Goal: Task Accomplishment & Management: Use online tool/utility

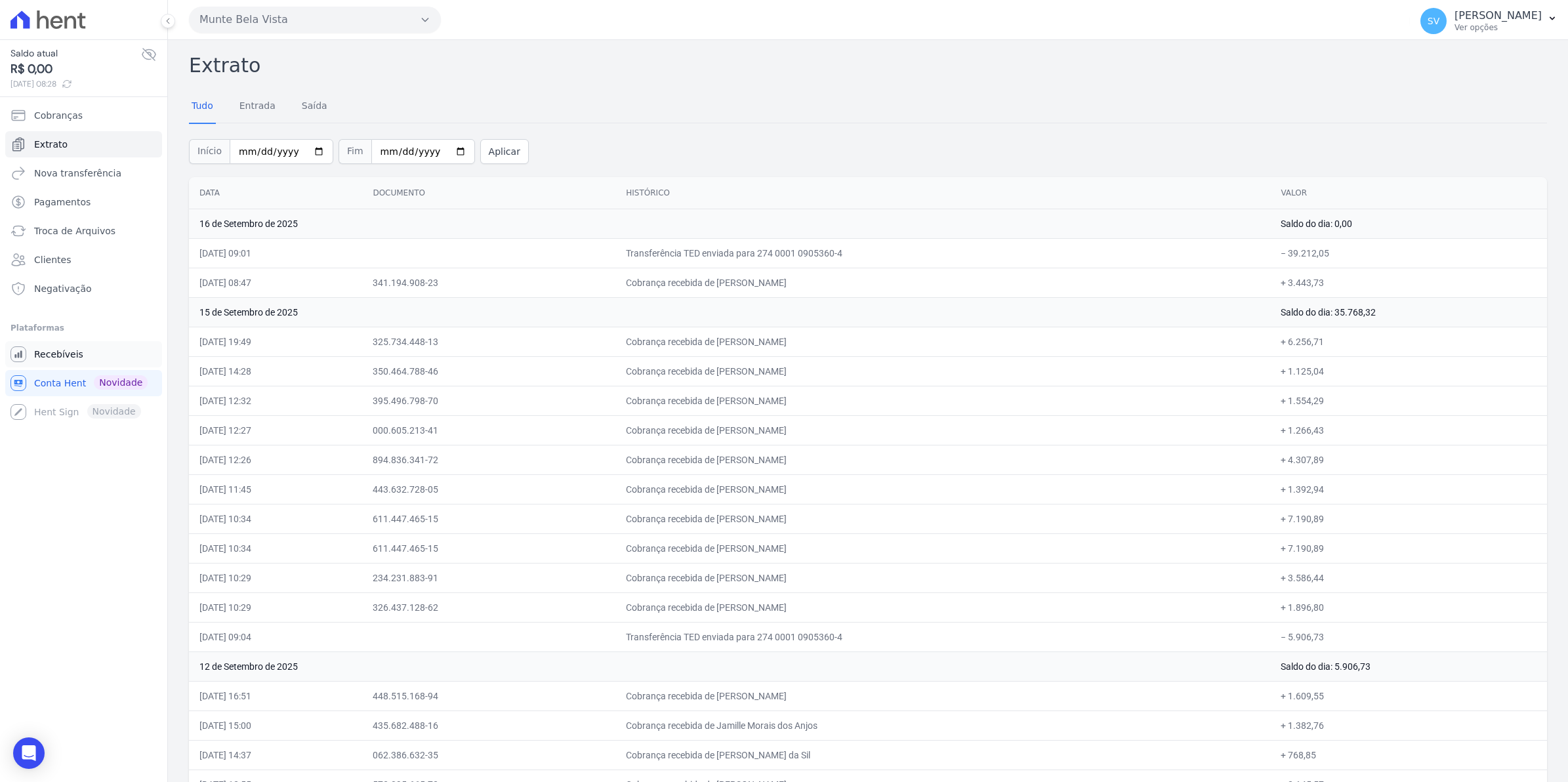
click at [49, 353] on span "Recebíveis" at bounding box center [59, 354] width 49 height 13
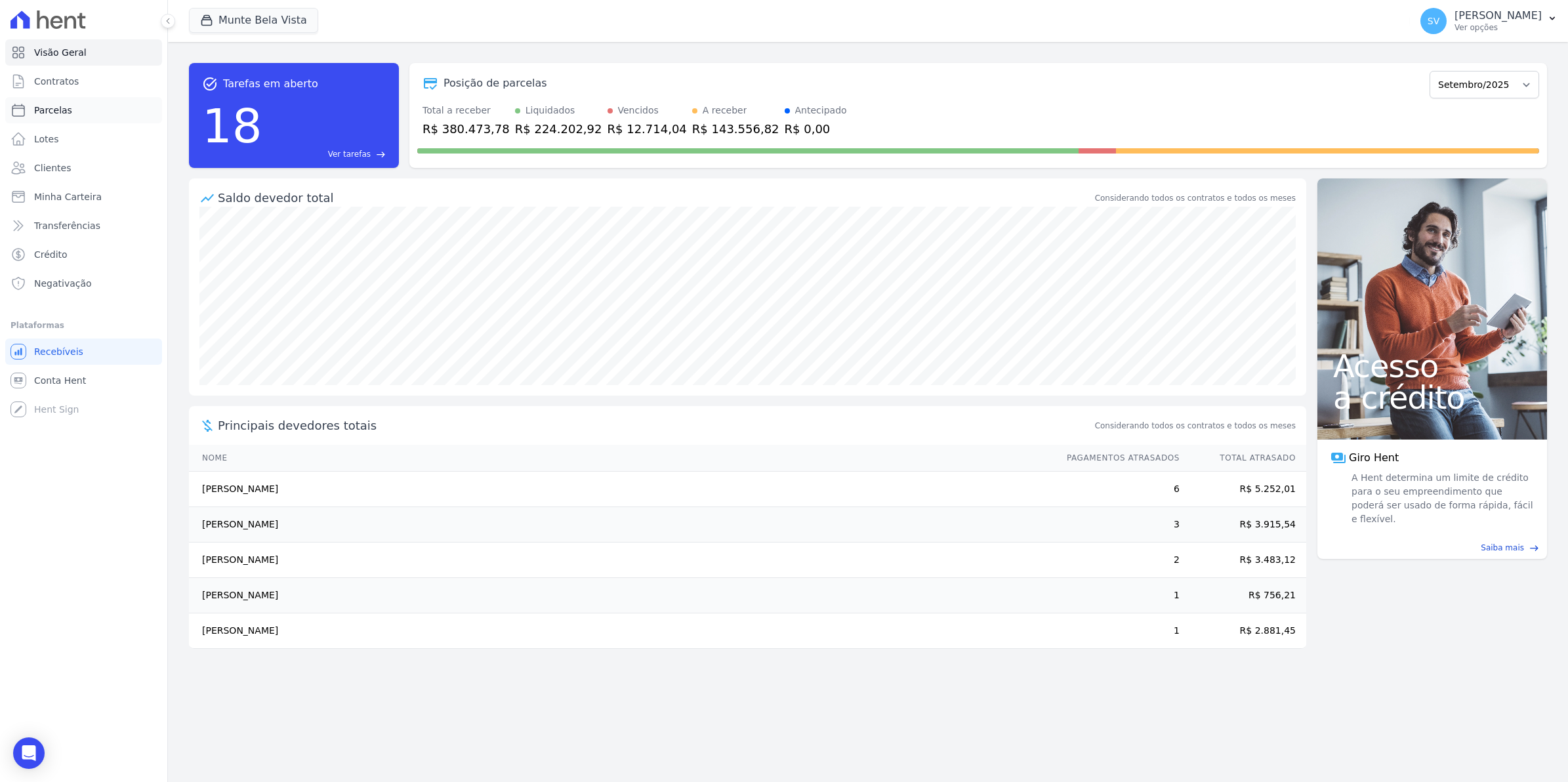
click at [41, 110] on span "Parcelas" at bounding box center [53, 110] width 38 height 13
select select
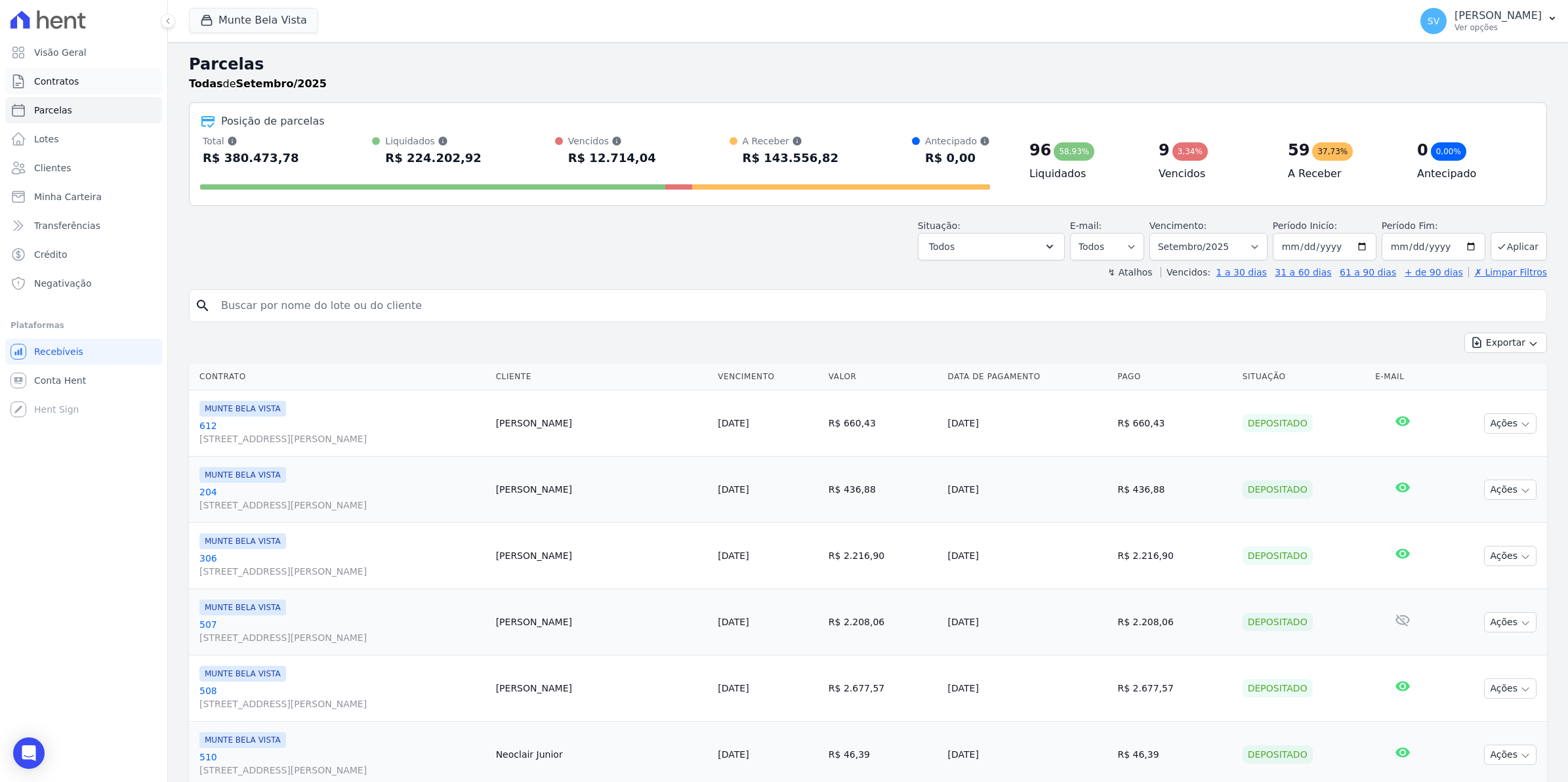
click at [48, 77] on span "Contratos" at bounding box center [56, 81] width 45 height 13
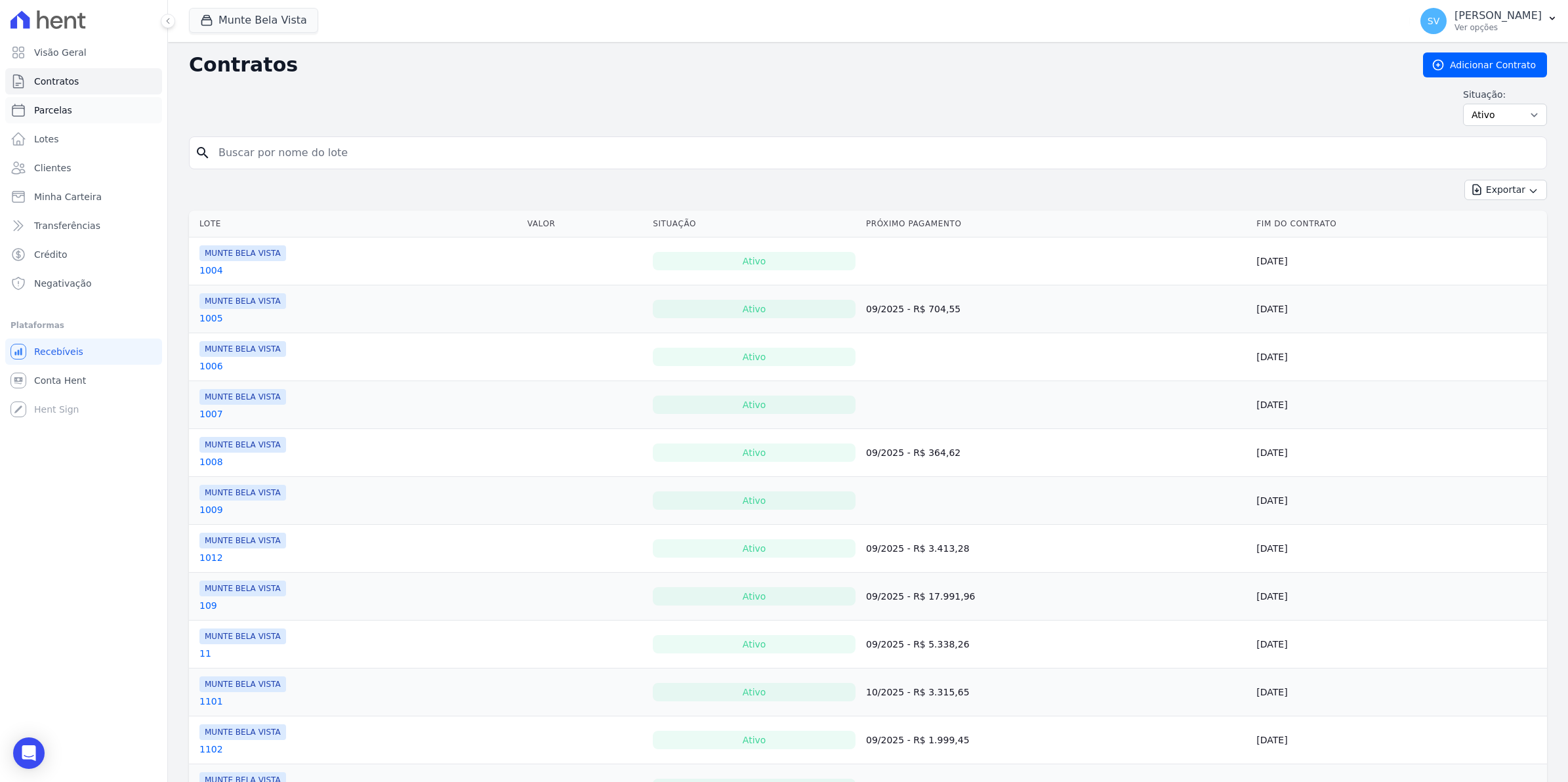
click at [43, 106] on span "Parcelas" at bounding box center [53, 110] width 38 height 13
select select
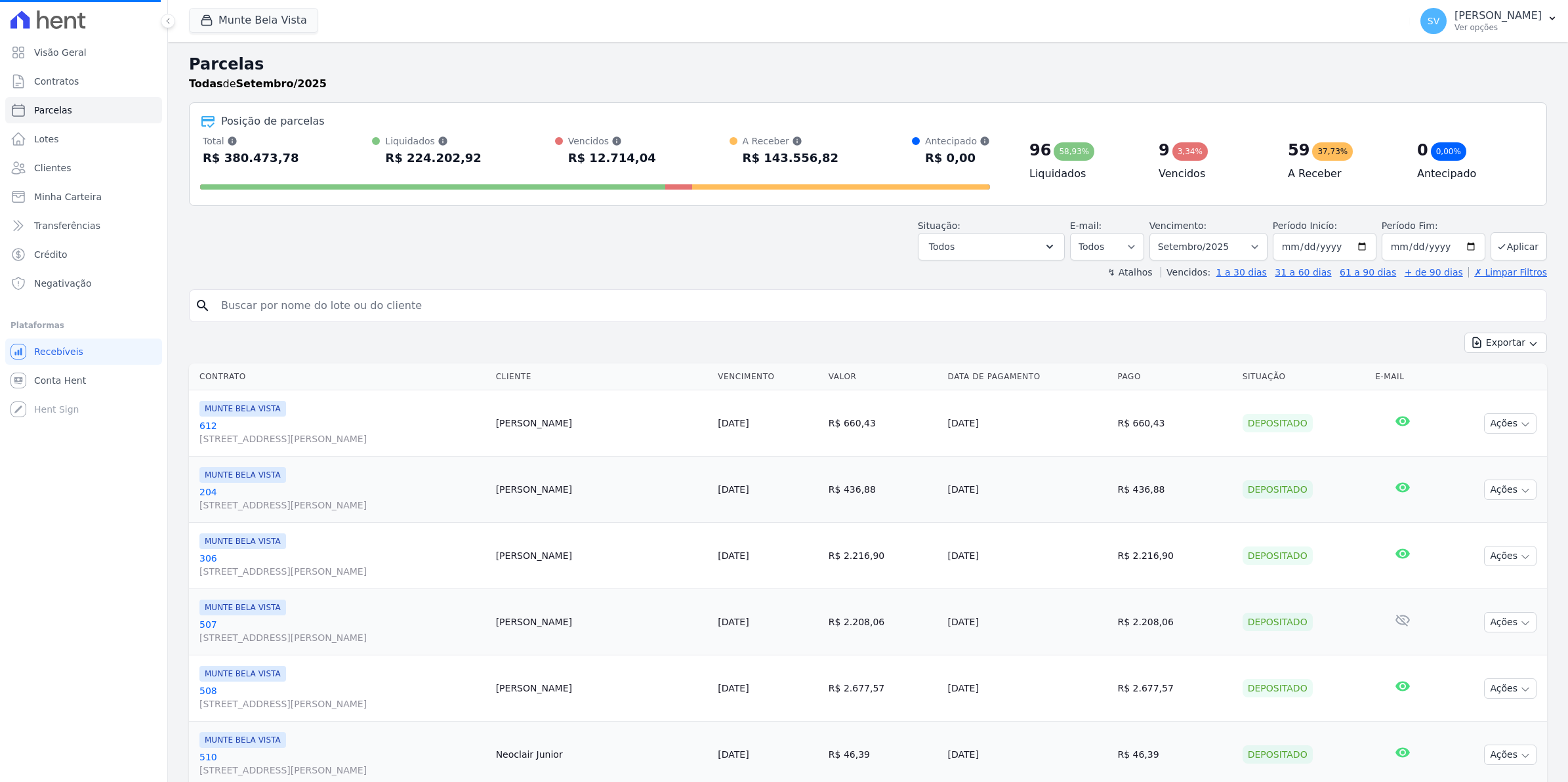
select select
click at [40, 74] on span "Contratos" at bounding box center [56, 81] width 45 height 13
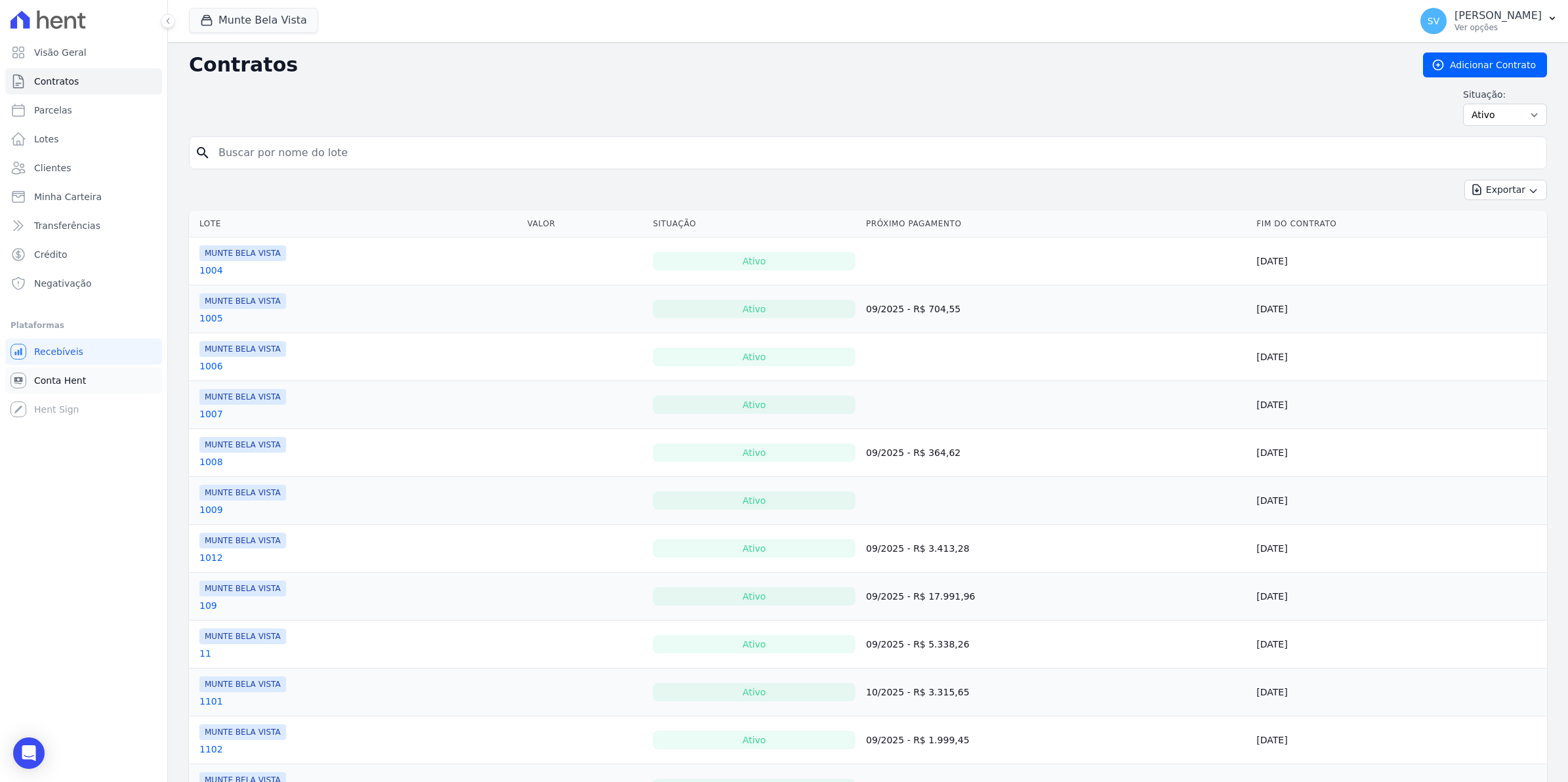
click at [37, 384] on span "Conta Hent" at bounding box center [60, 380] width 52 height 13
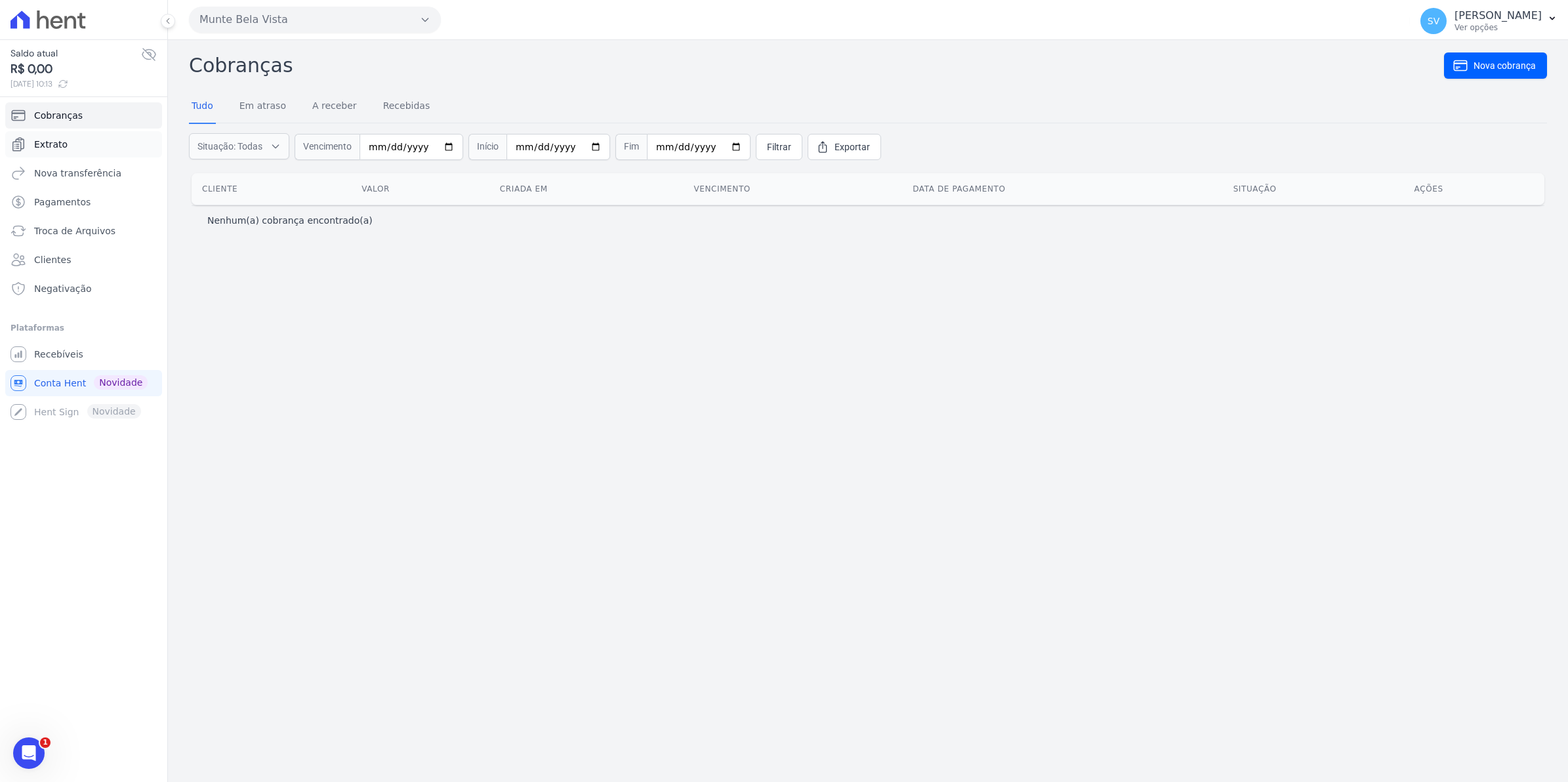
click at [40, 148] on span "Extrato" at bounding box center [51, 144] width 33 height 13
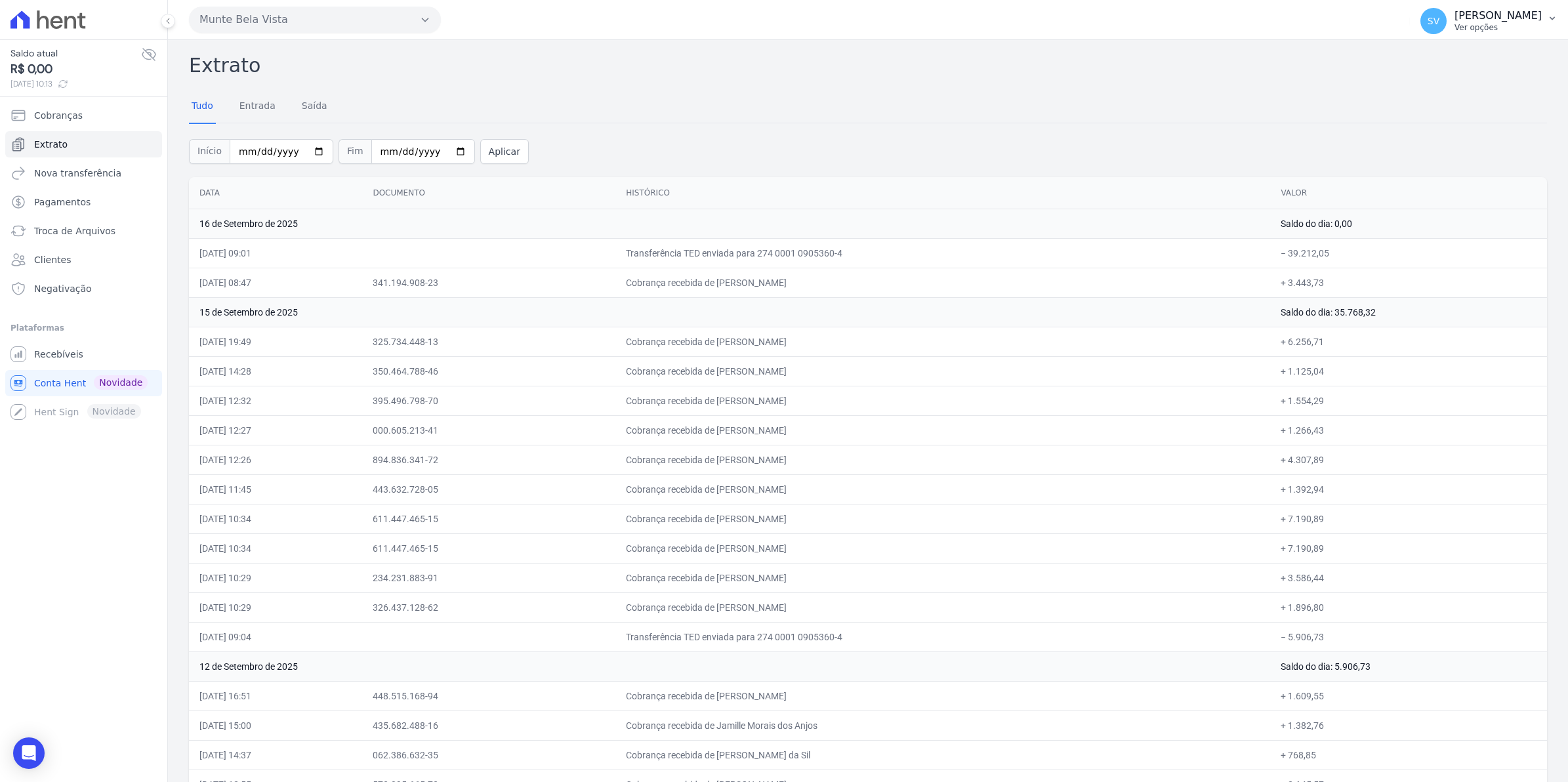
click at [1446, 20] on span "SV" at bounding box center [1433, 21] width 26 height 26
click at [55, 352] on span "Recebíveis" at bounding box center [59, 354] width 49 height 13
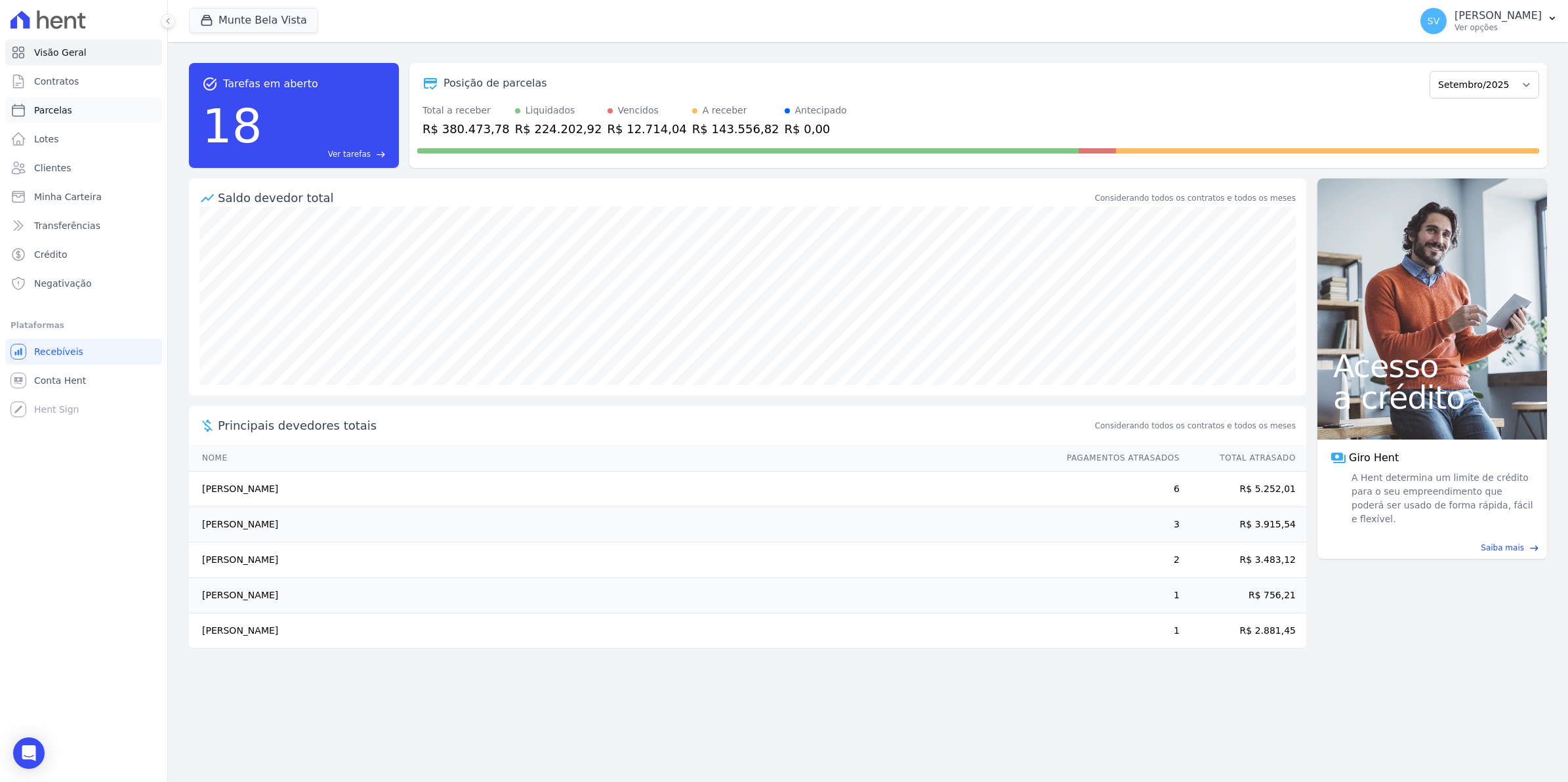
click at [53, 113] on span "Parcelas" at bounding box center [53, 110] width 38 height 13
select select
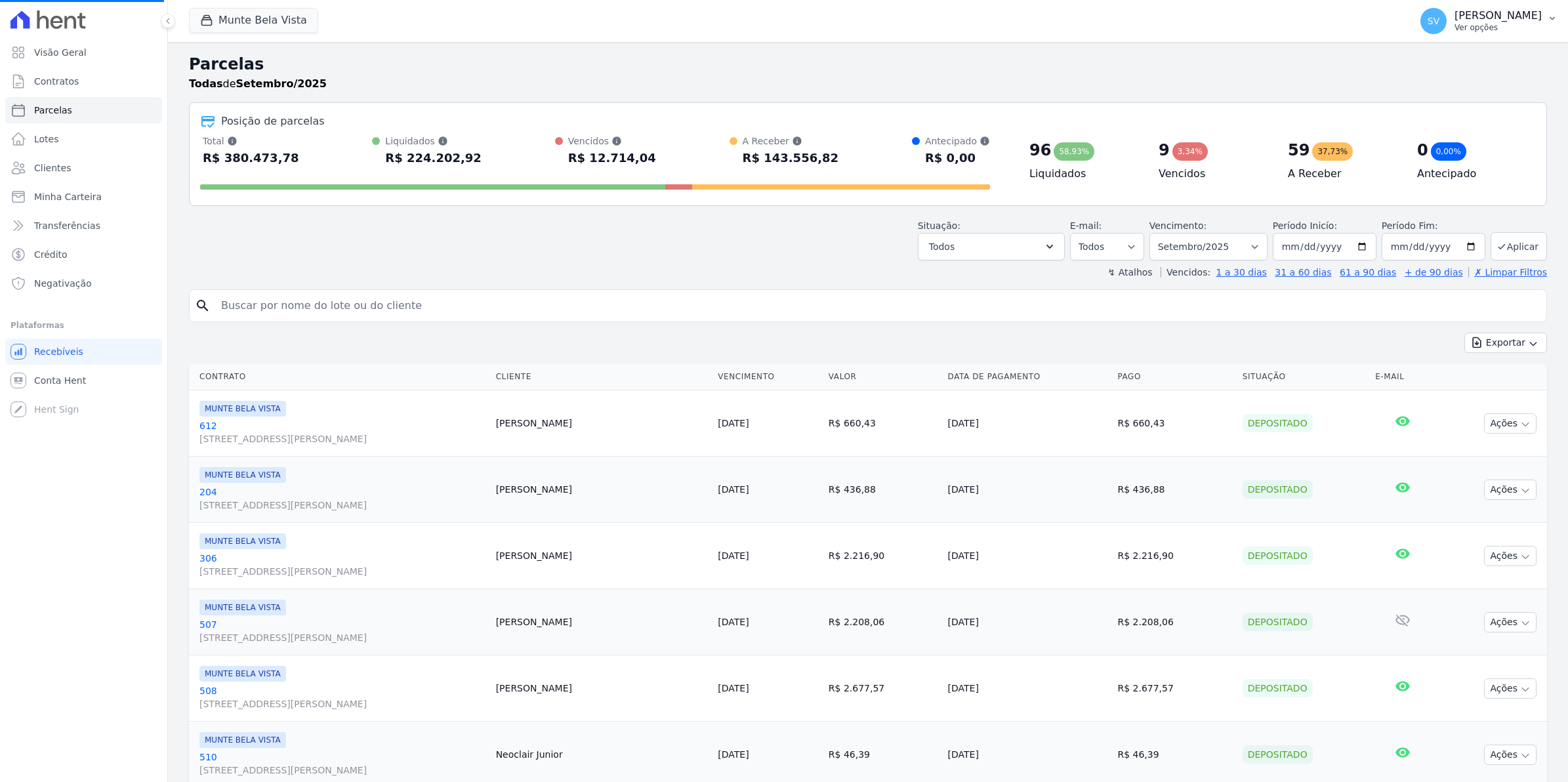
click at [1443, 28] on span "SV" at bounding box center [1433, 21] width 26 height 26
select select
click at [1446, 29] on span "SV" at bounding box center [1433, 21] width 26 height 26
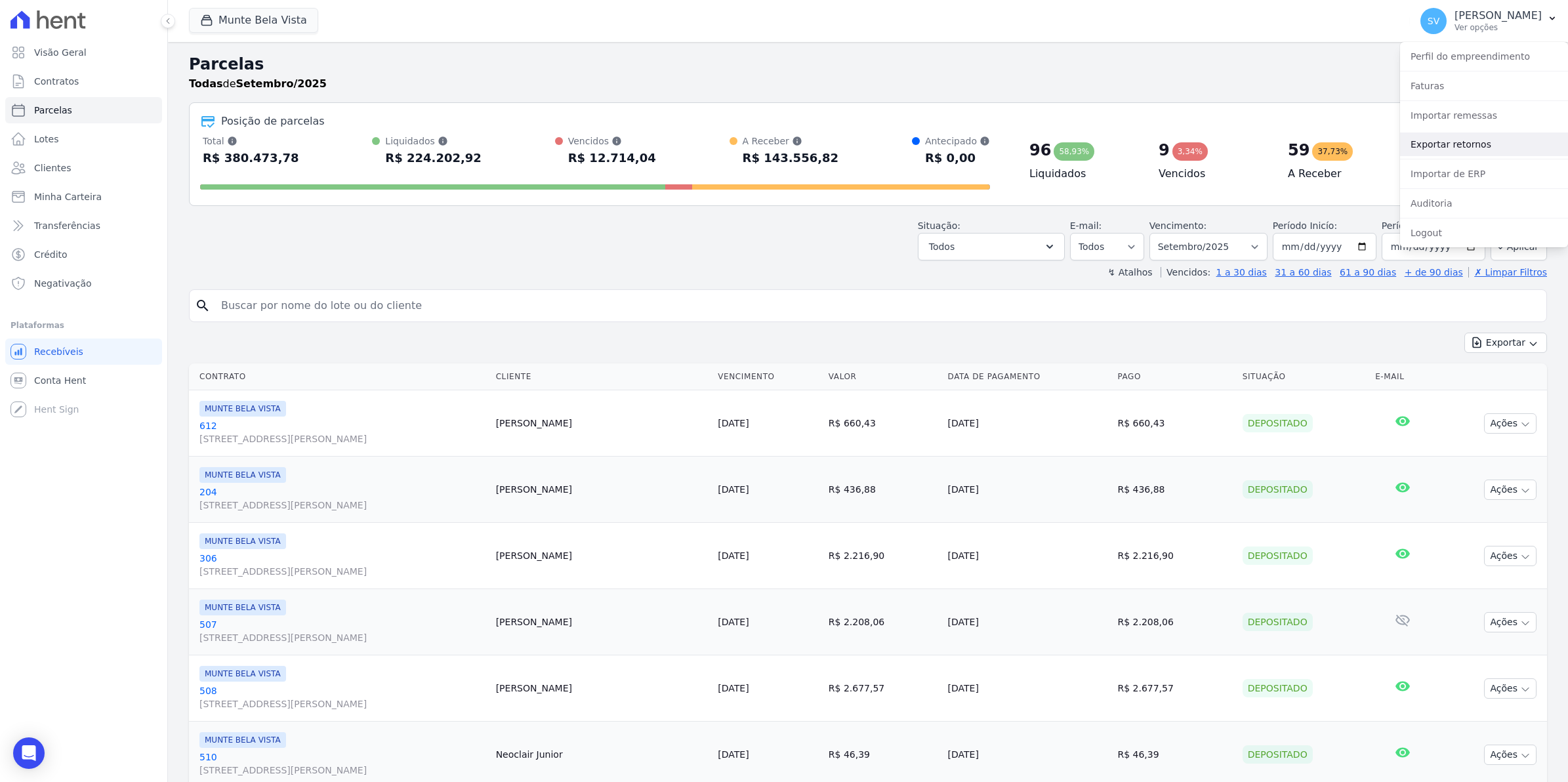
click at [1452, 148] on link "Exportar retornos" at bounding box center [1484, 144] width 168 height 24
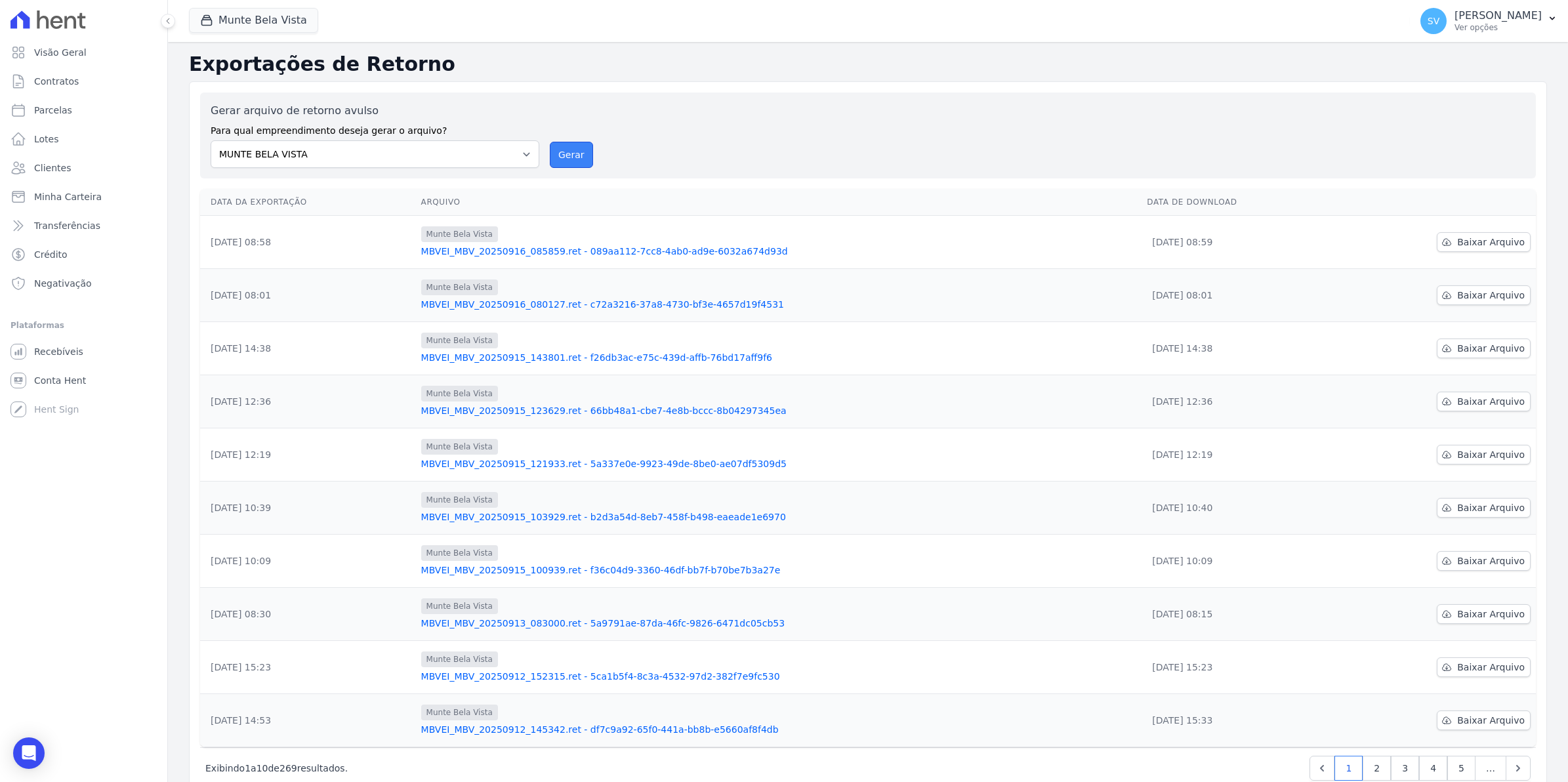
click at [569, 149] on button "Gerar" at bounding box center [571, 154] width 43 height 26
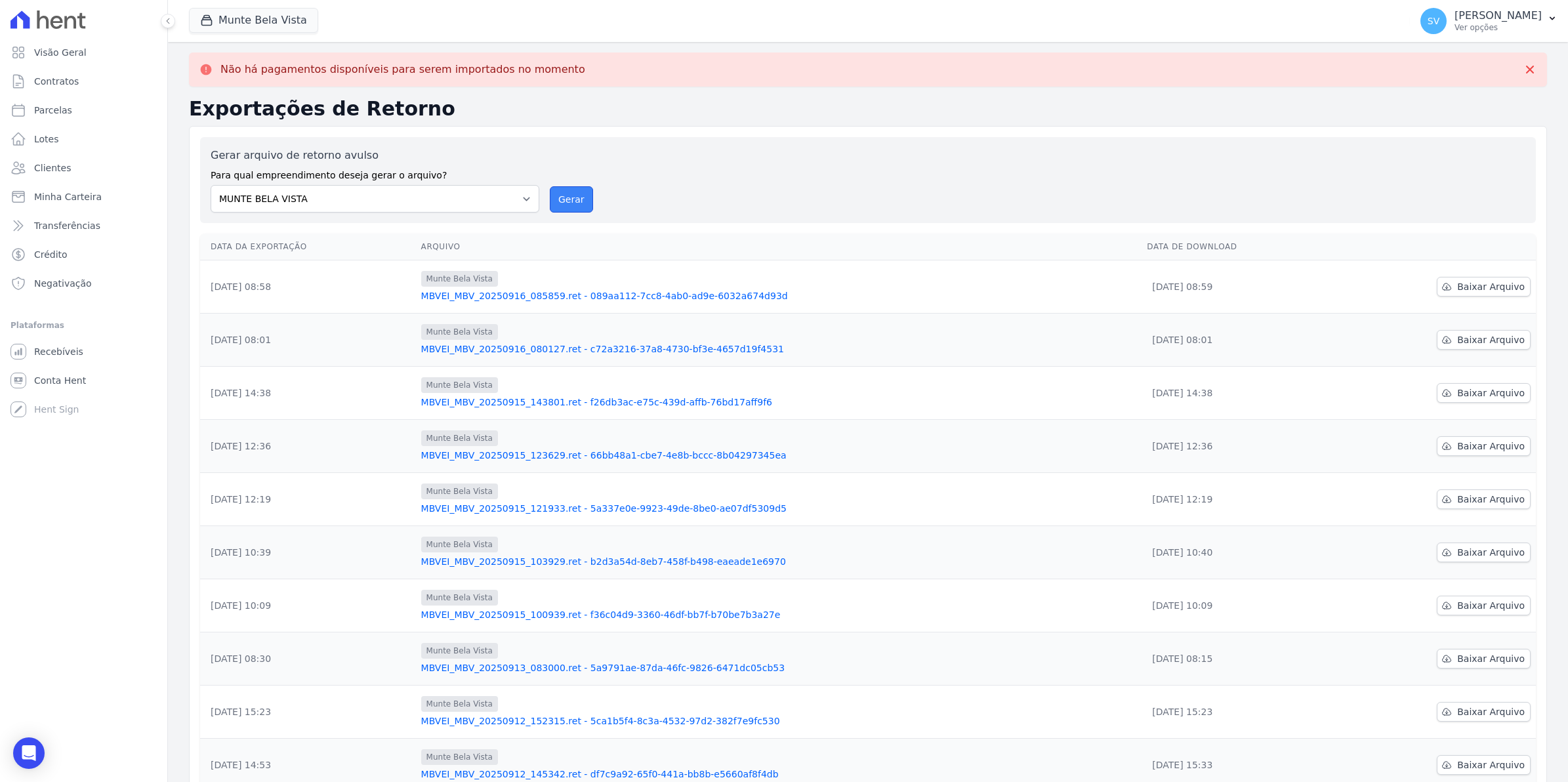
click at [575, 205] on button "Gerar" at bounding box center [571, 199] width 43 height 26
